Goal: Navigation & Orientation: Find specific page/section

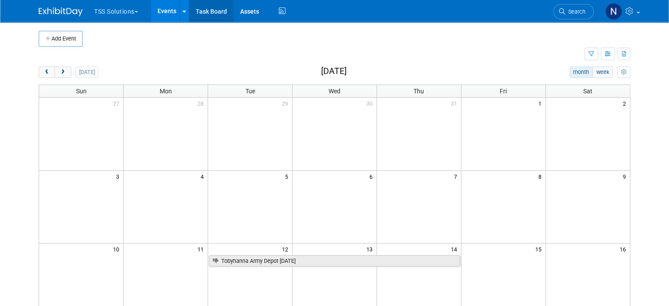
click at [209, 12] on link "Task Board" at bounding box center [211, 11] width 44 height 22
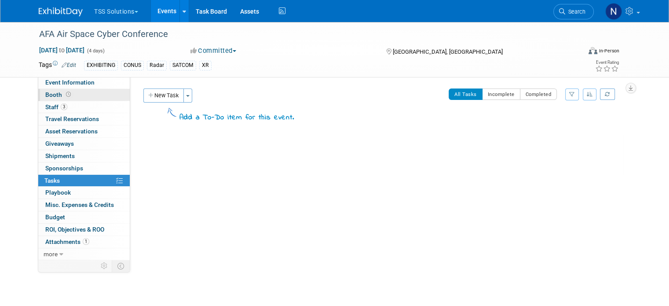
click at [64, 95] on span at bounding box center [68, 94] width 8 height 7
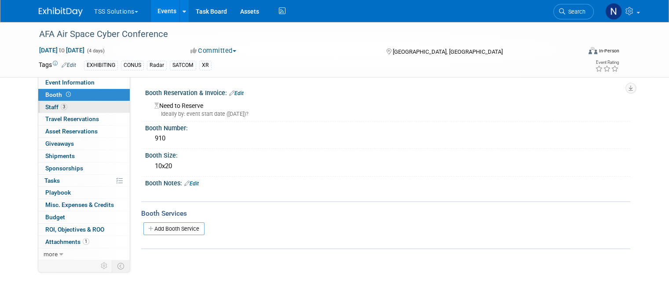
click at [48, 106] on span "Staff 3" at bounding box center [56, 106] width 22 height 7
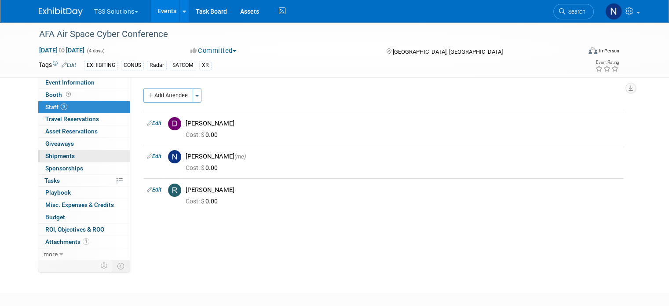
click at [53, 155] on span "Shipments 0" at bounding box center [59, 155] width 29 height 7
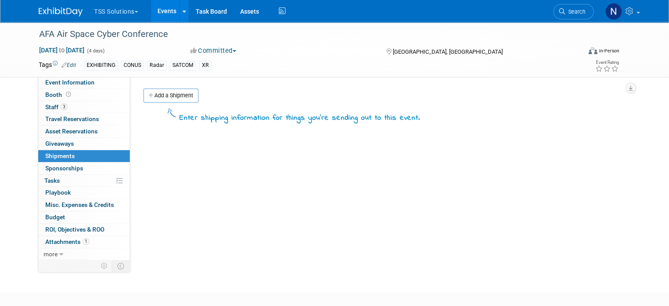
click at [166, 14] on link "Events" at bounding box center [167, 11] width 32 height 22
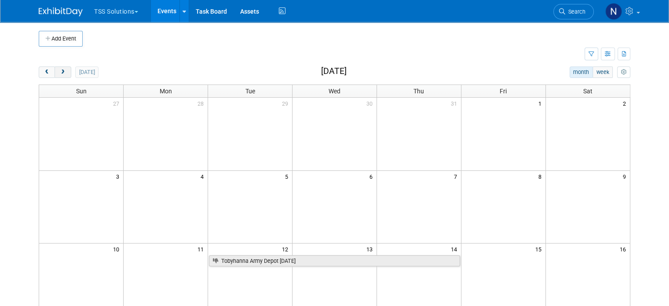
click at [58, 72] on button "next" at bounding box center [63, 71] width 16 height 11
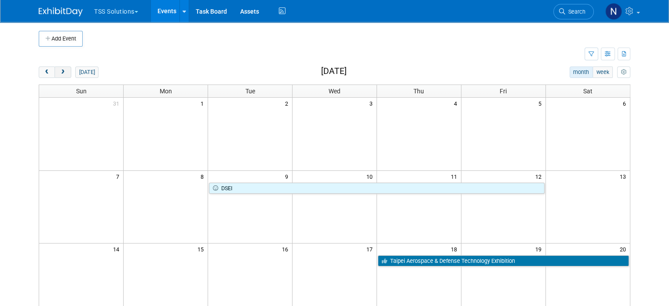
click at [59, 72] on span "next" at bounding box center [62, 72] width 7 height 6
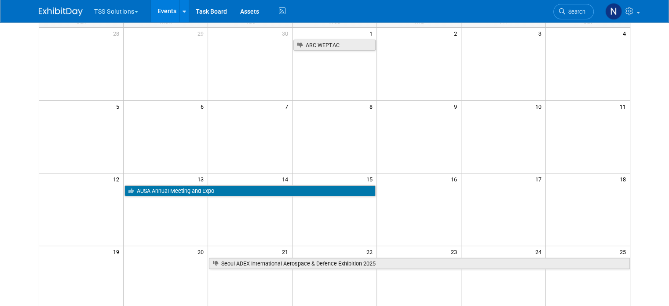
scroll to position [132, 0]
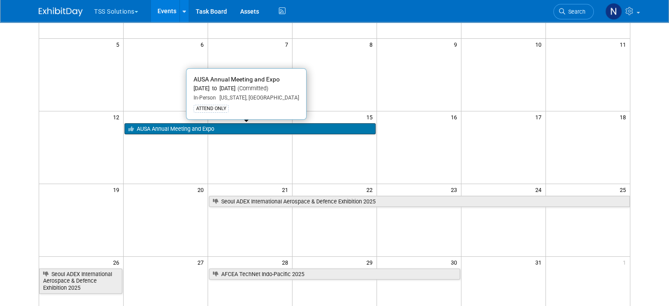
click at [194, 126] on link "AUSA Annual Meeting and Expo" at bounding box center [249, 128] width 251 height 11
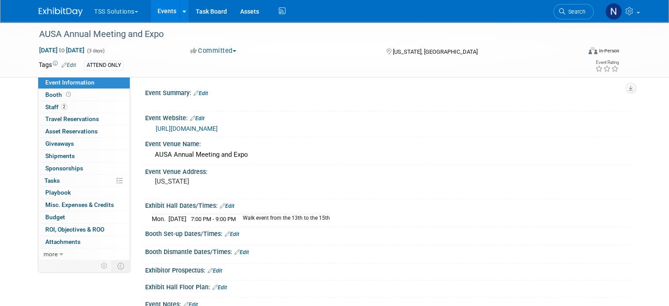
click at [167, 12] on link "Events" at bounding box center [167, 11] width 32 height 22
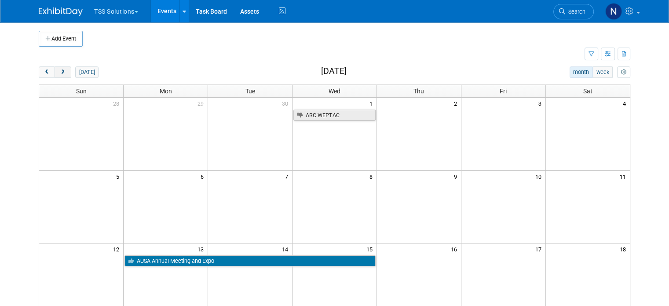
click at [59, 72] on button "next" at bounding box center [63, 71] width 16 height 11
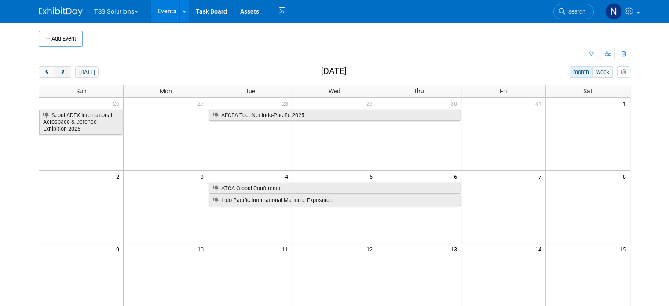
click at [59, 70] on span "next" at bounding box center [62, 72] width 7 height 6
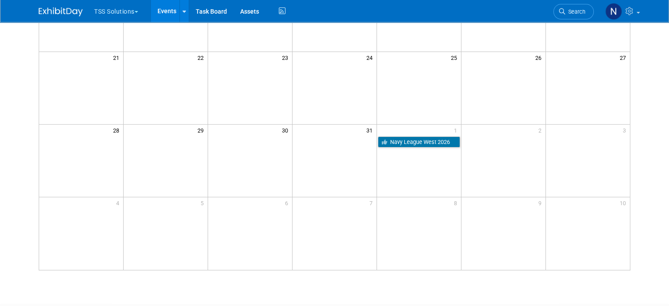
scroll to position [44, 0]
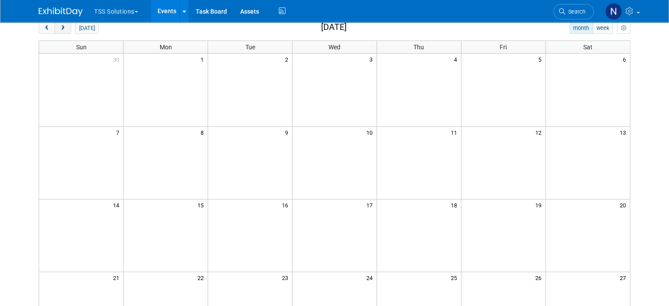
click at [55, 31] on button "next" at bounding box center [63, 27] width 16 height 11
click at [59, 28] on span "next" at bounding box center [62, 29] width 7 height 6
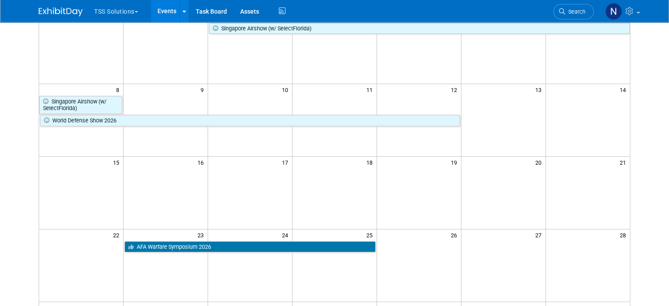
scroll to position [88, 0]
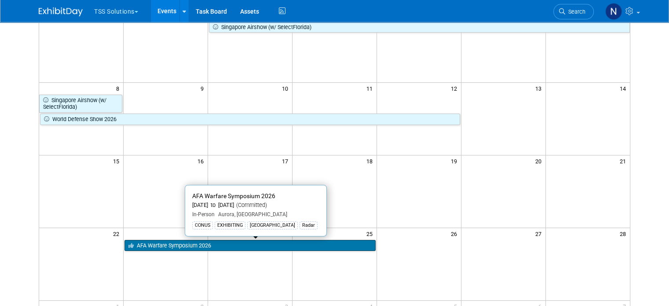
click at [178, 246] on link "AFA Warfare Symposium 2026" at bounding box center [249, 245] width 251 height 11
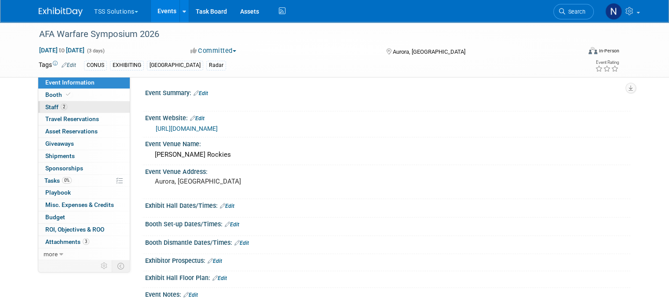
click at [46, 105] on span "Staff 2" at bounding box center [56, 106] width 22 height 7
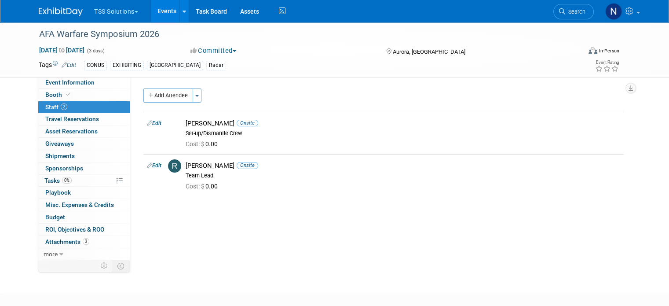
click at [162, 12] on link "Events" at bounding box center [167, 11] width 32 height 22
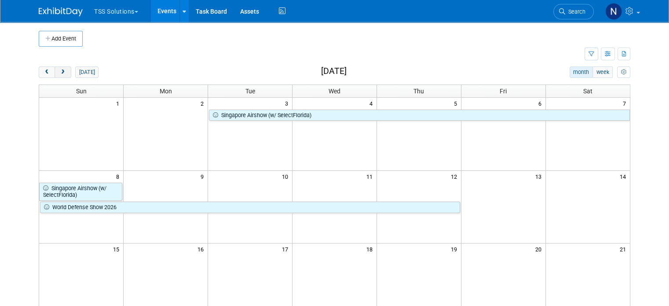
click at [59, 71] on span "next" at bounding box center [62, 72] width 7 height 6
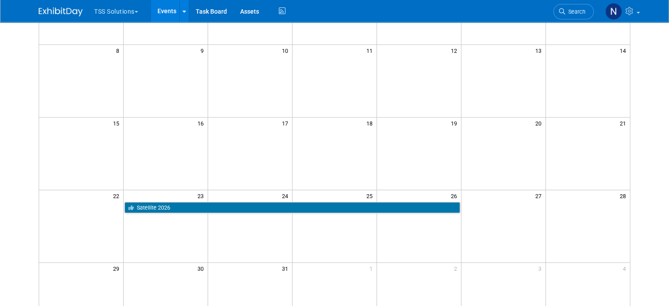
scroll to position [132, 0]
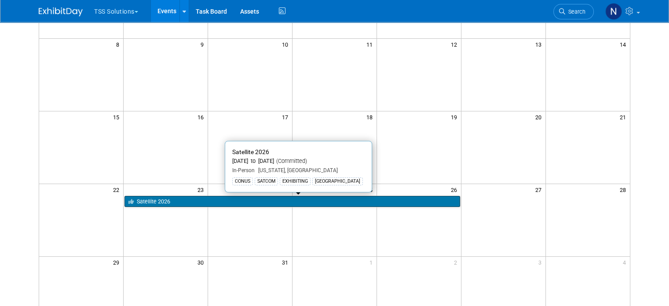
click at [171, 201] on link "Satellite 2026" at bounding box center [291, 201] width 335 height 11
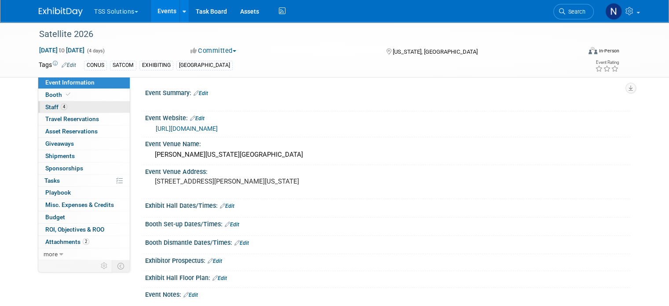
click at [51, 106] on span "Staff 4" at bounding box center [56, 106] width 22 height 7
